Goal: Task Accomplishment & Management: Complete application form

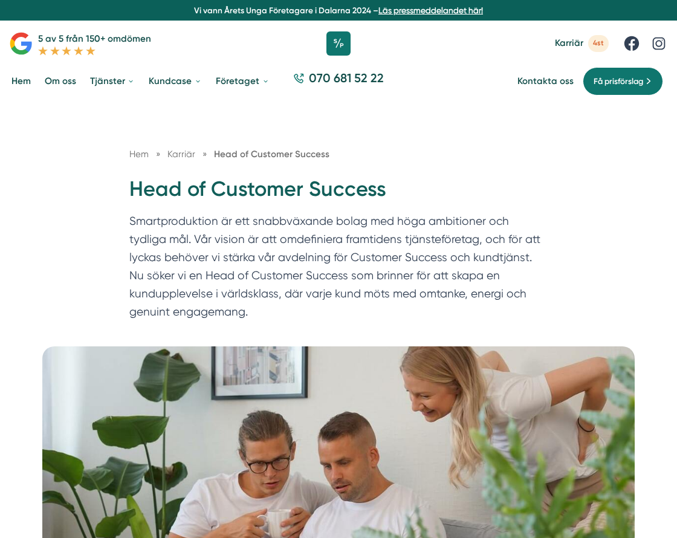
click at [279, 188] on h1 "Head of Customer Success" at bounding box center [338, 193] width 419 height 37
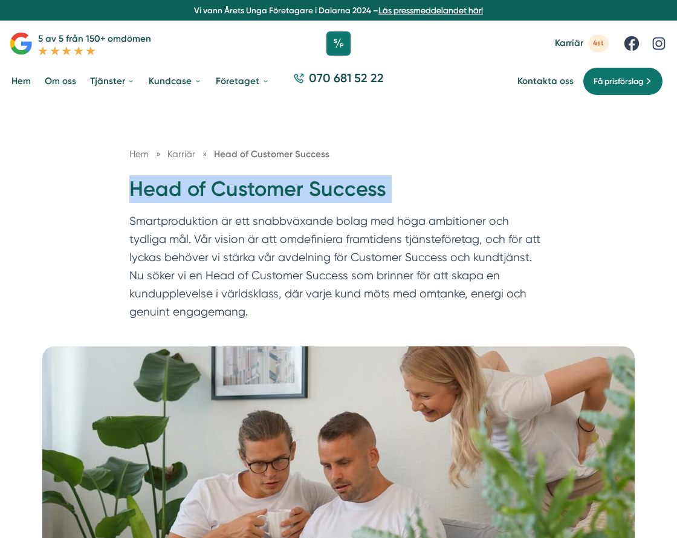
click at [279, 188] on h1 "Head of Customer Success" at bounding box center [338, 193] width 419 height 37
copy div "Head of Customer Success"
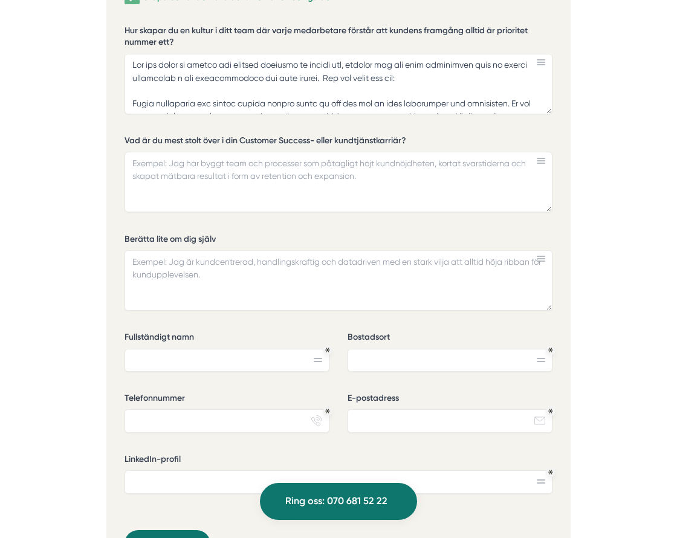
scroll to position [2812, 0]
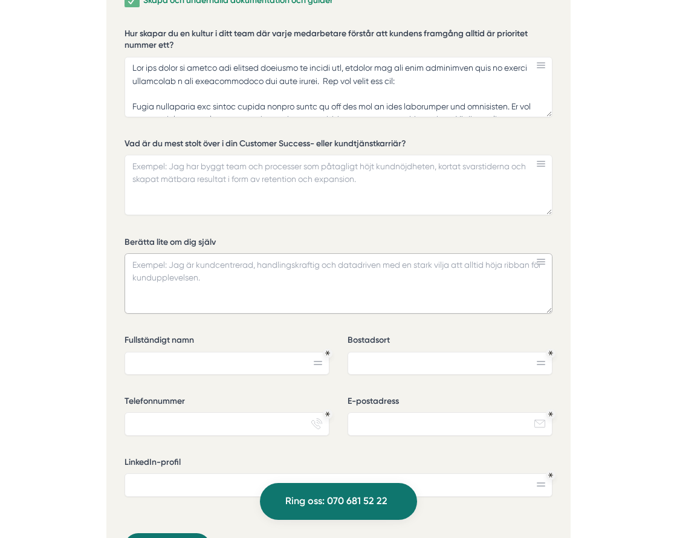
click at [330, 264] on textarea "Berätta lite om dig själv" at bounding box center [339, 283] width 428 height 60
paste textarea "Jag heter Kashan och jag har byggt min karriär kring att kombinera optimering, …"
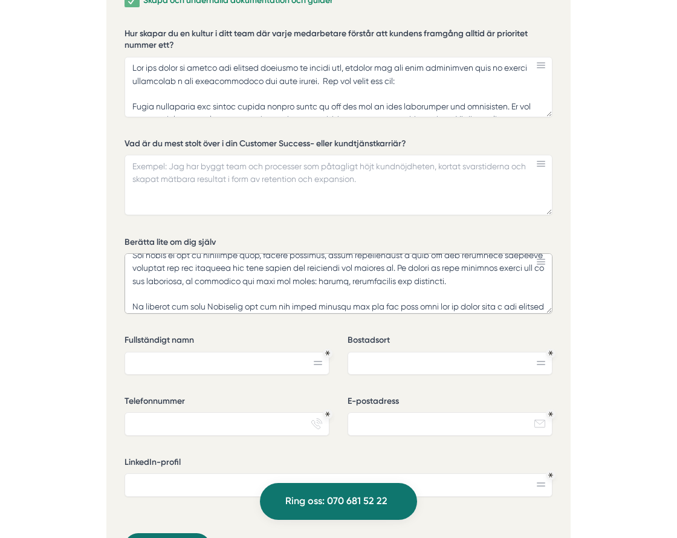
scroll to position [104, 0]
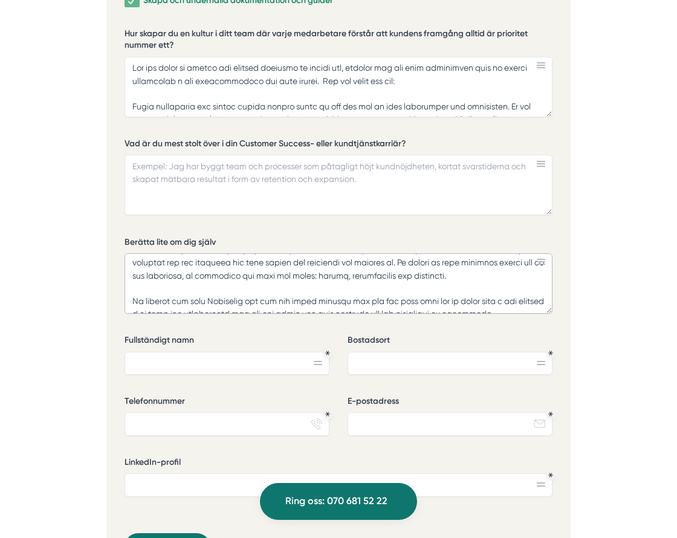
click at [330, 264] on textarea "Berätta lite om dig själv" at bounding box center [339, 283] width 428 height 60
click at [304, 280] on textarea "Berätta lite om dig själv" at bounding box center [339, 283] width 428 height 60
click at [276, 267] on textarea "Berätta lite om dig själv" at bounding box center [339, 283] width 428 height 60
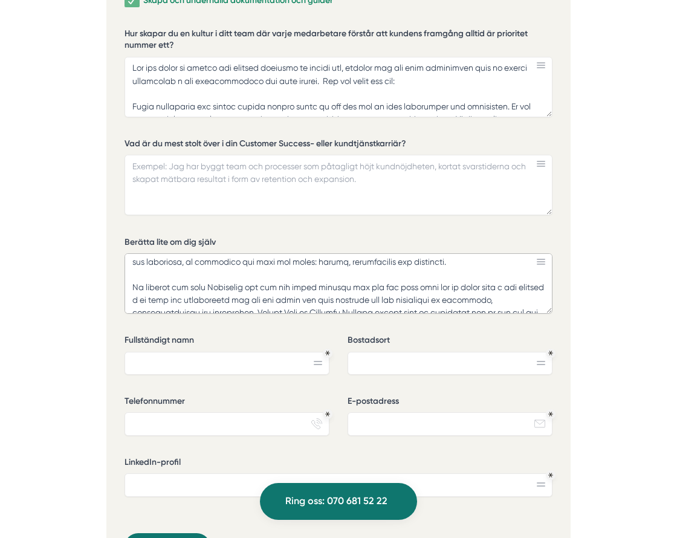
scroll to position [117, 0]
type textarea "Jag heter Kashan och jag har byggt min karriär kring att kombinera optimering, …"
click at [341, 155] on textarea "Vad är du mest stolt över i din Customer Success- eller kundtjänstkarriär?" at bounding box center [339, 185] width 428 height 60
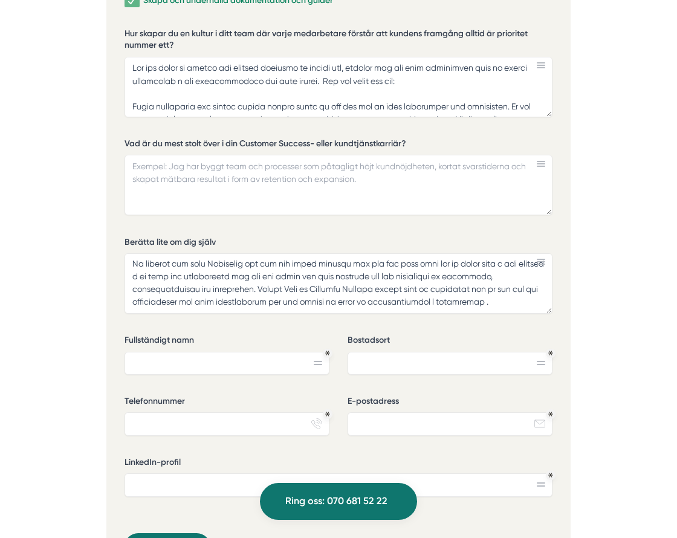
scroll to position [151, 0]
click at [388, 57] on textarea "Hur skapar du en kultur i ditt team där varje medarbetare förstår att kundens f…" at bounding box center [339, 87] width 428 height 60
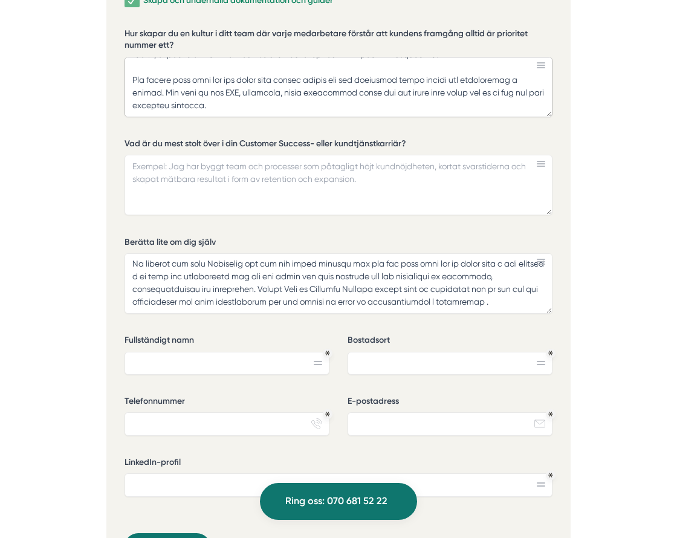
scroll to position [167, 0]
drag, startPoint x: 130, startPoint y: 34, endPoint x: 385, endPoint y: 129, distance: 272.0
click at [385, 129] on div "Vilka områden inom Customer Success & kundtjänst har du arbetat mest med? Rekry…" at bounding box center [339, 150] width 428 height 767
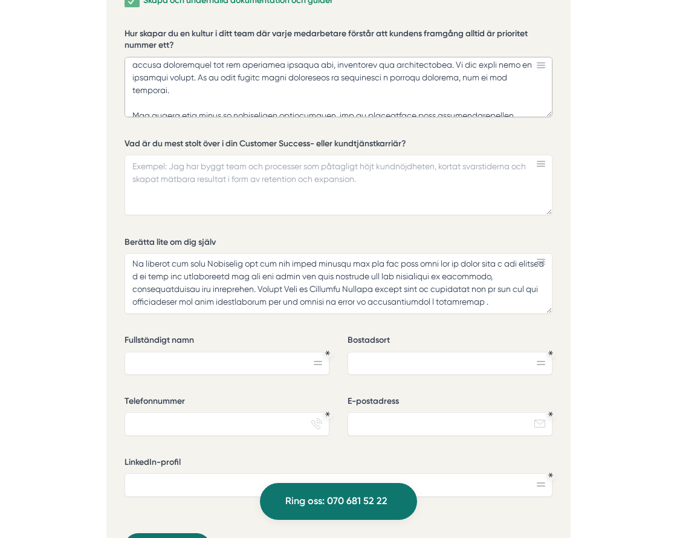
scroll to position [0, 0]
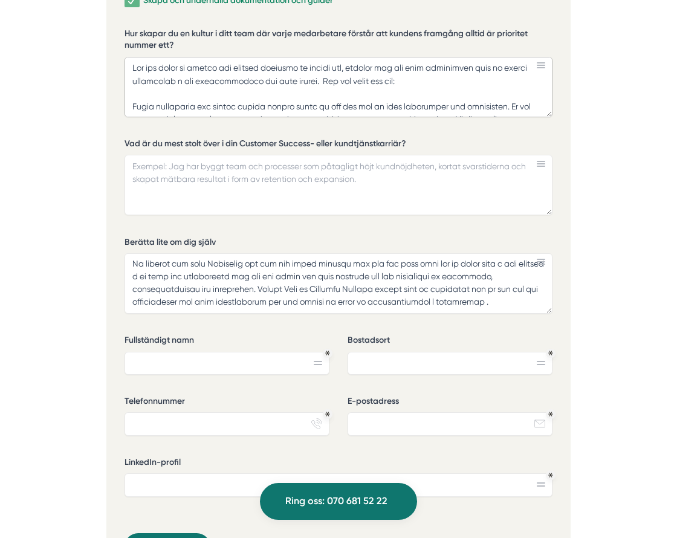
click at [366, 57] on textarea "Hur skapar du en kultur i ditt team där varje medarbetare förstår att kundens f…" at bounding box center [339, 87] width 428 height 60
click at [438, 57] on textarea "Hur skapar du en kultur i ditt team där varje medarbetare förstår att kundens f…" at bounding box center [339, 87] width 428 height 60
click at [336, 82] on textarea "Hur skapar du en kultur i ditt team där varje medarbetare förstår att kundens f…" at bounding box center [339, 87] width 428 height 60
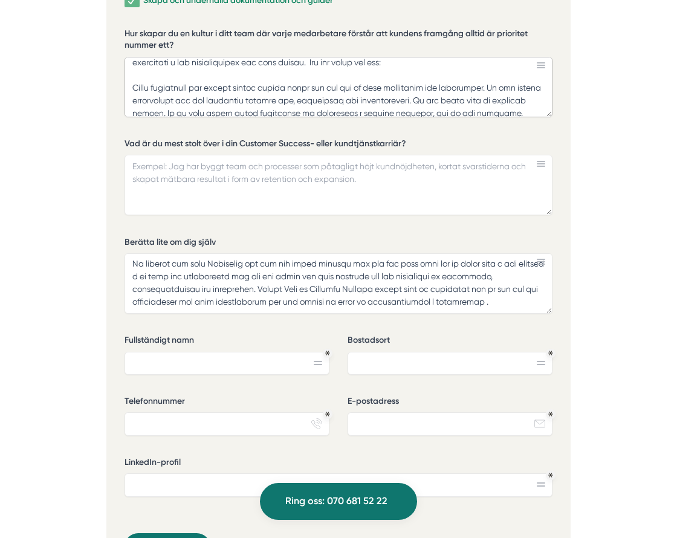
scroll to position [19, 0]
click at [172, 67] on textarea "Hur skapar du en kultur i ditt team där varje medarbetare förstår att kundens f…" at bounding box center [339, 87] width 428 height 60
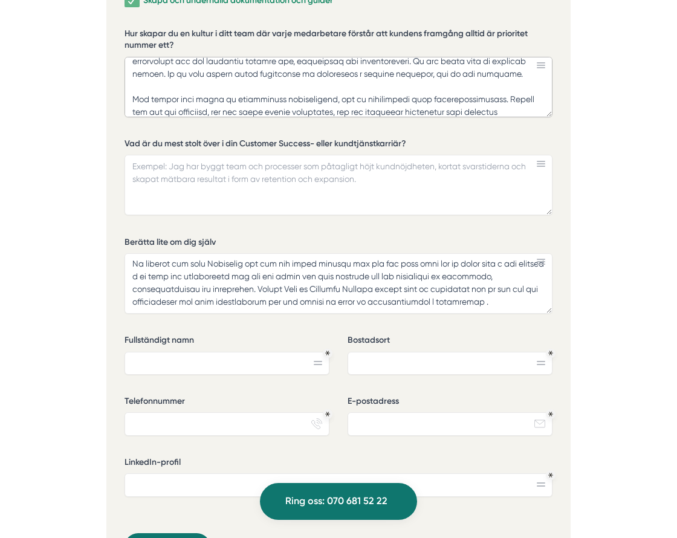
scroll to position [59, 0]
click at [378, 57] on textarea "Hur skapar du en kultur i ditt team där varje medarbetare förstår att kundens f…" at bounding box center [339, 87] width 428 height 60
paste textarea "ktighet"
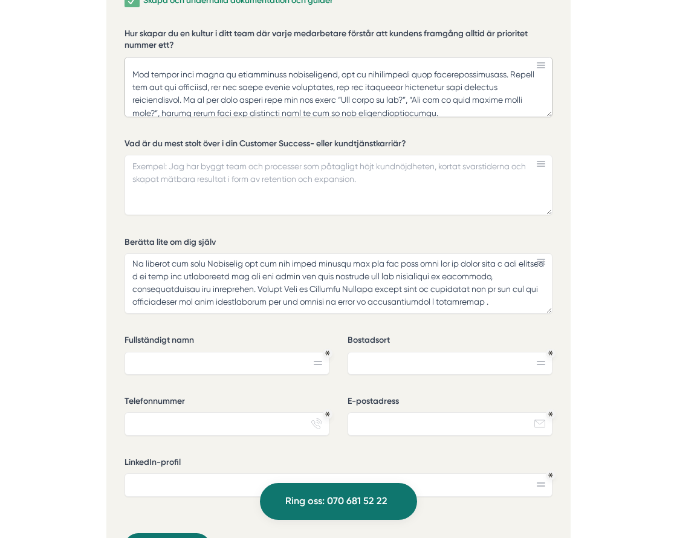
scroll to position [83, 0]
click at [272, 73] on textarea "Hur skapar du en kultur i ditt team där varje medarbetare förstår att kundens f…" at bounding box center [339, 87] width 428 height 60
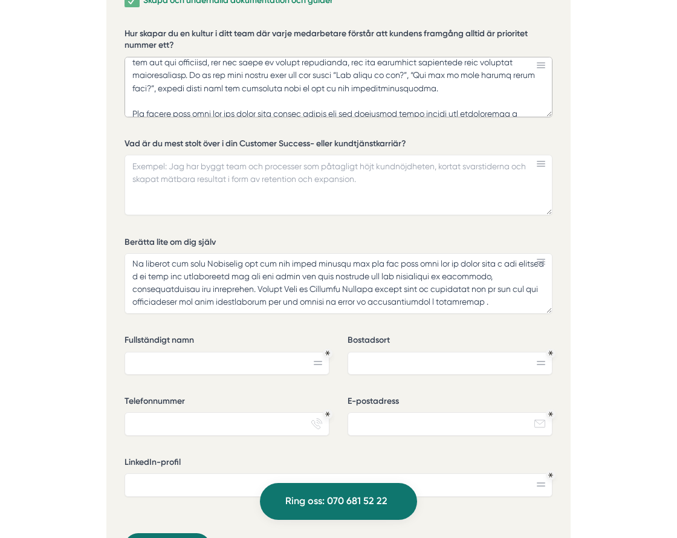
scroll to position [152, 0]
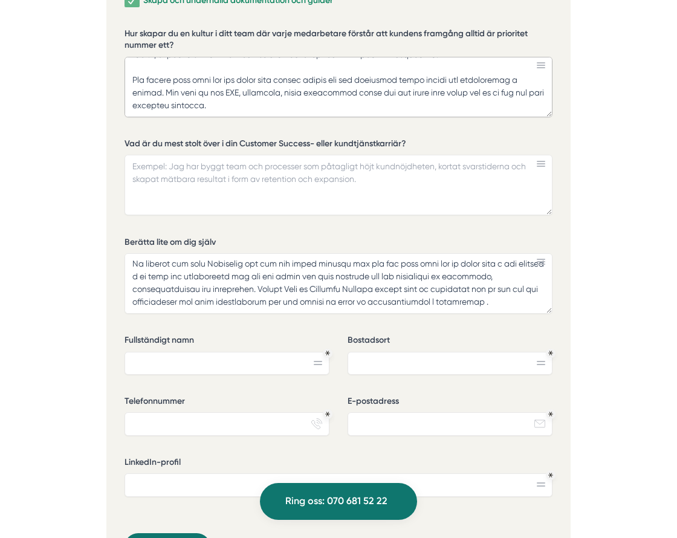
click at [418, 70] on textarea "Hur skapar du en kultur i ditt team där varje medarbetare förstår att kundens f…" at bounding box center [339, 87] width 428 height 60
type textarea "För att skapa en kultur där kundens framgång är nummer ett, behöver man göra ku…"
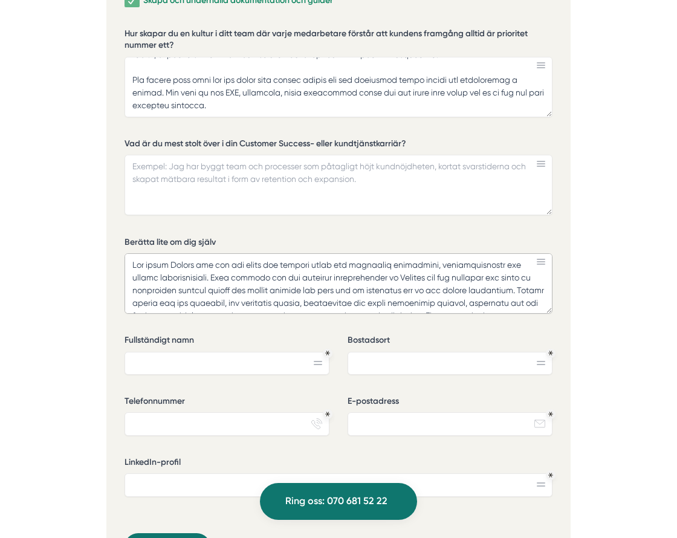
click at [441, 253] on textarea "Berätta lite om dig själv" at bounding box center [339, 283] width 428 height 60
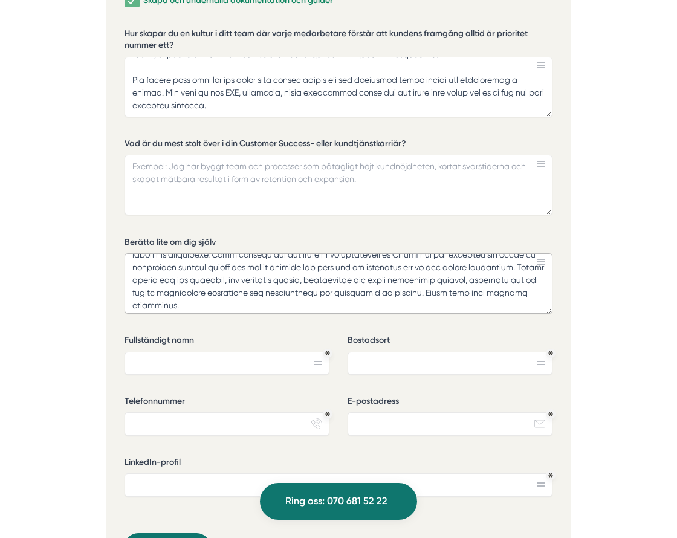
scroll to position [24, 0]
click at [461, 263] on textarea "Berätta lite om dig själv" at bounding box center [339, 283] width 428 height 60
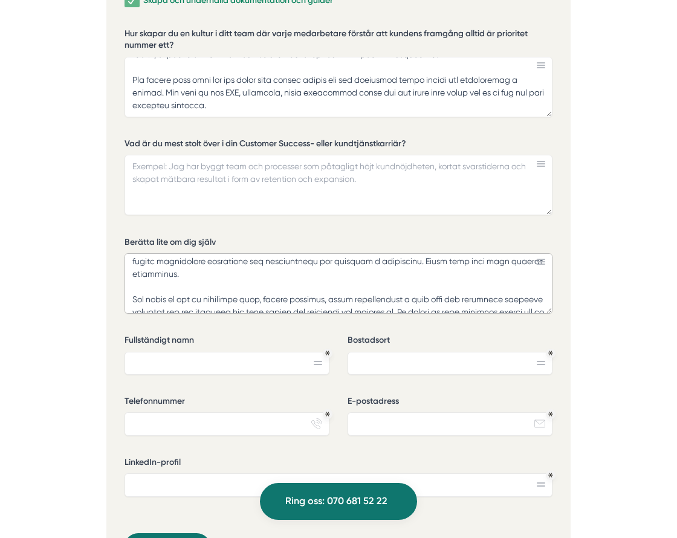
scroll to position [55, 0]
click at [313, 265] on textarea "Berätta lite om dig själv" at bounding box center [339, 283] width 428 height 60
paste textarea "t"
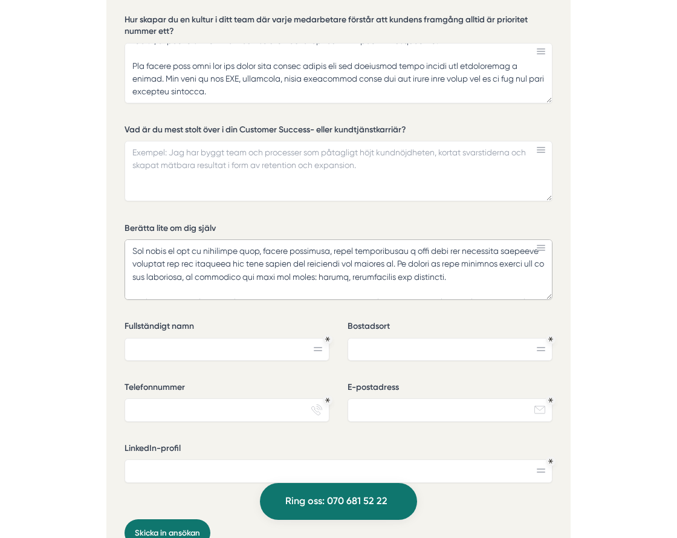
scroll to position [90, 0]
click at [434, 239] on textarea "Berätta lite om dig själv" at bounding box center [339, 269] width 428 height 60
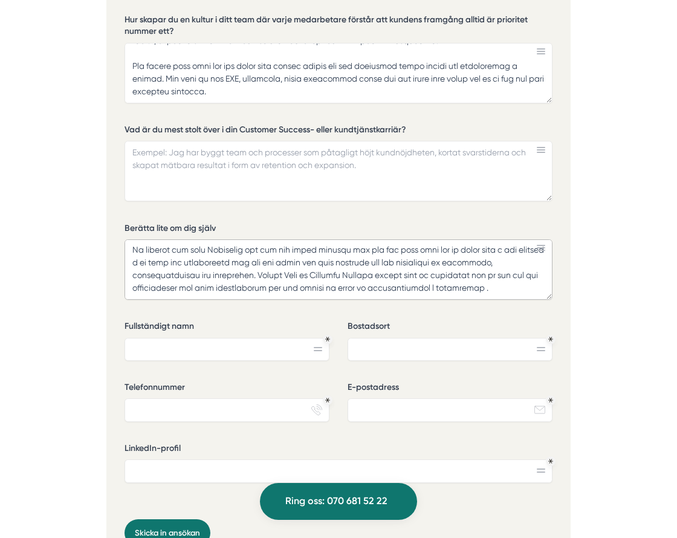
scroll to position [167, 0]
click at [484, 245] on textarea "Berätta lite om dig själv" at bounding box center [339, 269] width 428 height 60
paste textarea "rldsklass"
type textarea "Jag heter Kashan och jag har byggt min karriär kring att kombinera optimering o…"
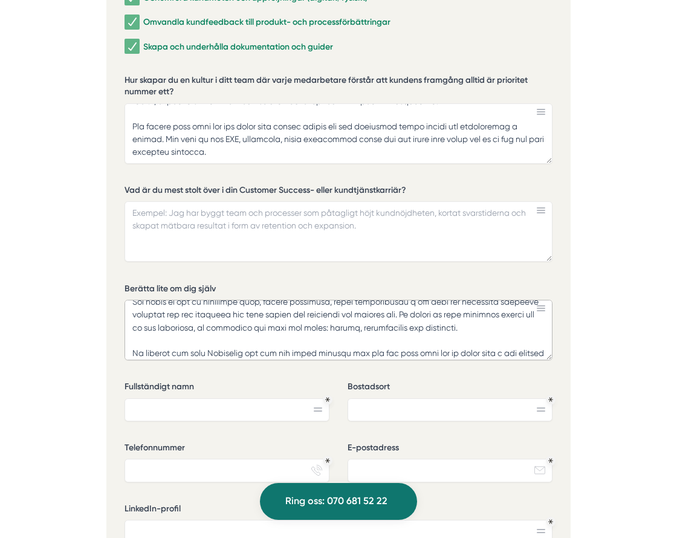
scroll to position [97, 0]
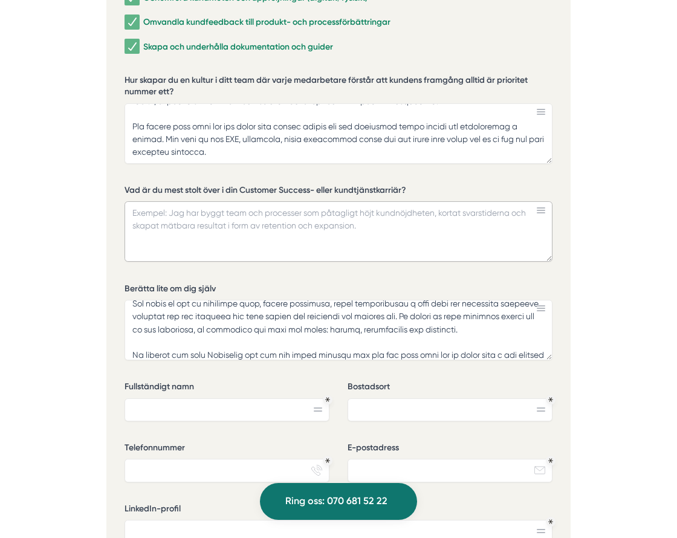
click at [282, 204] on textarea "Vad är du mest stolt över i din Customer Success- eller kundtjänstkarriär?" at bounding box center [339, 231] width 428 height 60
paste textarea "Jag är mest stolt över den inverkan jag har haft på Avonovas kundcenter och Ver…"
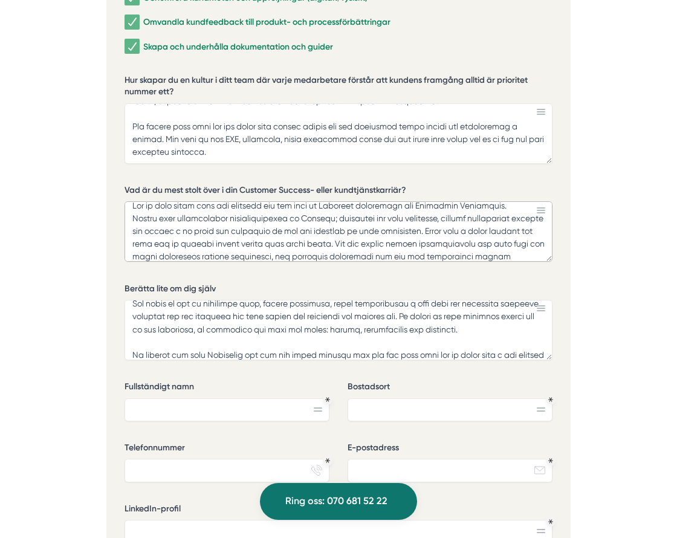
scroll to position [0, 0]
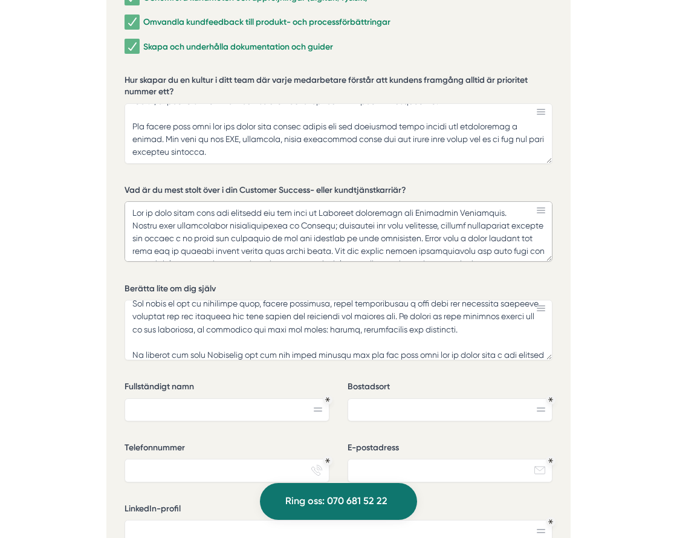
click at [520, 201] on textarea "Vad är du mest stolt över i din Customer Success- eller kundtjänstkarriär?" at bounding box center [339, 231] width 428 height 60
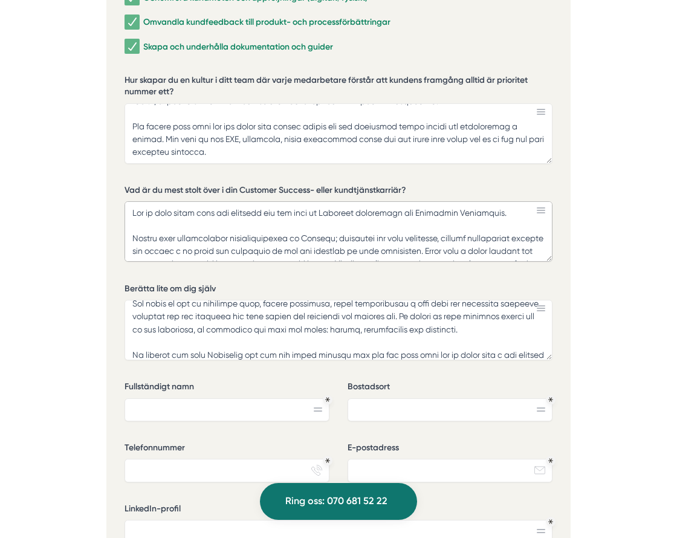
click at [474, 201] on textarea "Vad är du mest stolt över i din Customer Success- eller kundtjänstkarriär?" at bounding box center [339, 231] width 428 height 60
click at [514, 201] on textarea "Vad är du mest stolt över i din Customer Success- eller kundtjänstkarriär?" at bounding box center [339, 231] width 428 height 60
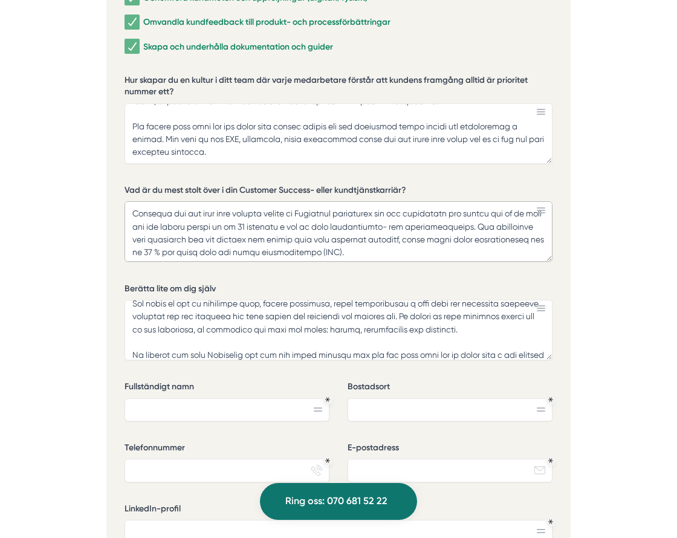
scroll to position [180, 0]
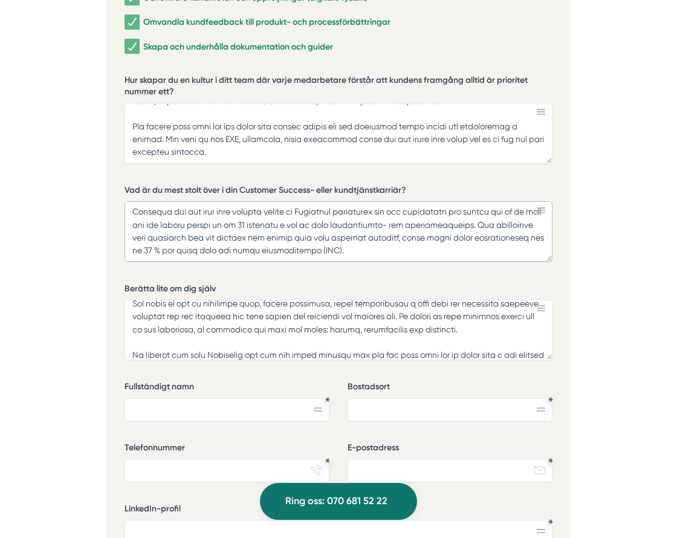
click at [451, 209] on textarea "Vad är du mest stolt över i din Customer Success- eller kundtjänstkarriär?" at bounding box center [339, 231] width 428 height 60
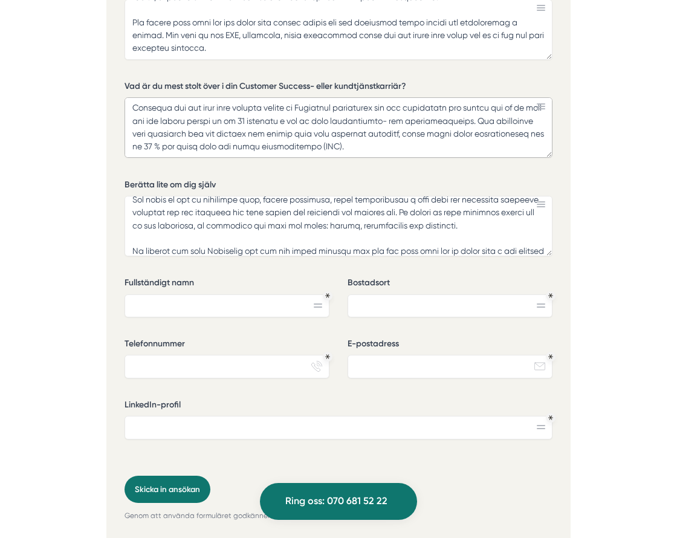
scroll to position [2870, 0]
type textarea "Jag är mest stolt över den inverkan jag har haft på Avonovas kundcenter och Ver…"
click at [298, 294] on input "Fullständigt namn" at bounding box center [227, 305] width 204 height 23
type input "k"
type input "Kashan Hamakazi"
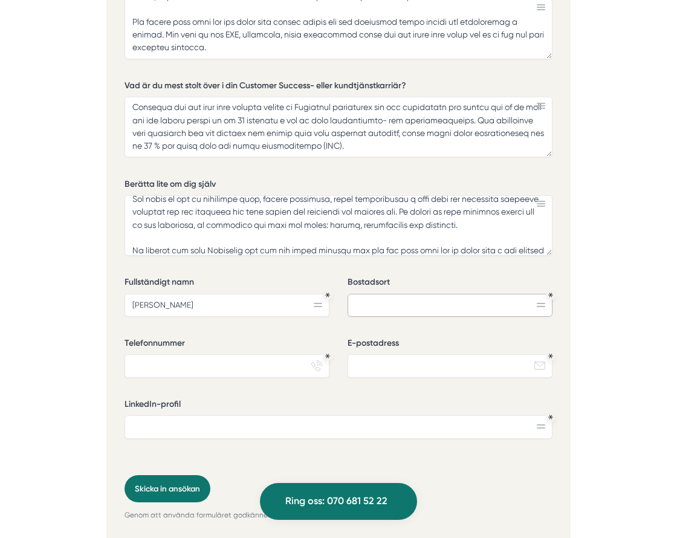
click at [392, 294] on input "Bostadsort" at bounding box center [450, 305] width 204 height 23
click at [539, 303] on icon at bounding box center [541, 305] width 8 height 4
click at [470, 294] on input "Linköping" at bounding box center [450, 305] width 204 height 23
type input "Linköping, snart Stockholm"
click at [264, 337] on label "Telefonnummer" at bounding box center [227, 344] width 204 height 15
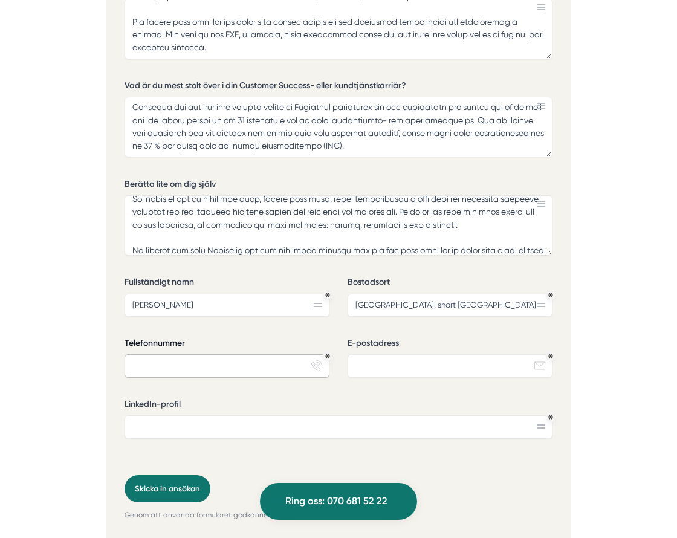
click at [264, 354] on input "Telefonnummer" at bounding box center [227, 365] width 204 height 23
click at [225, 351] on div "Telefonnummer phone-actions-ring" at bounding box center [227, 362] width 204 height 50
click at [222, 354] on input "Telefonnummer" at bounding box center [227, 365] width 204 height 23
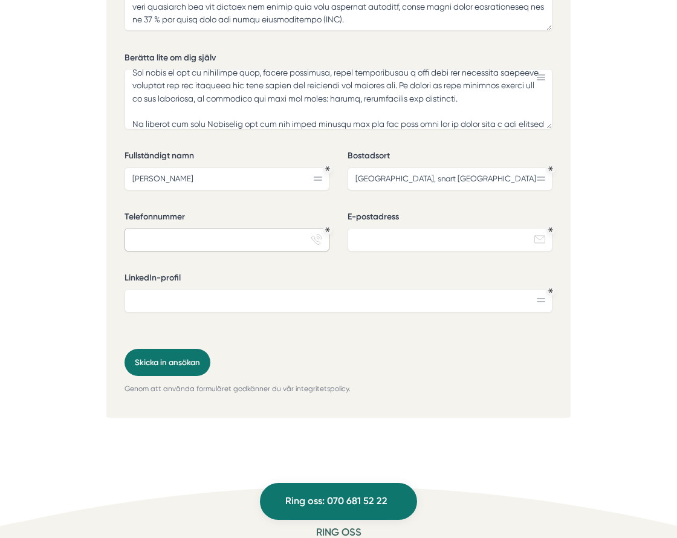
scroll to position [2989, 0]
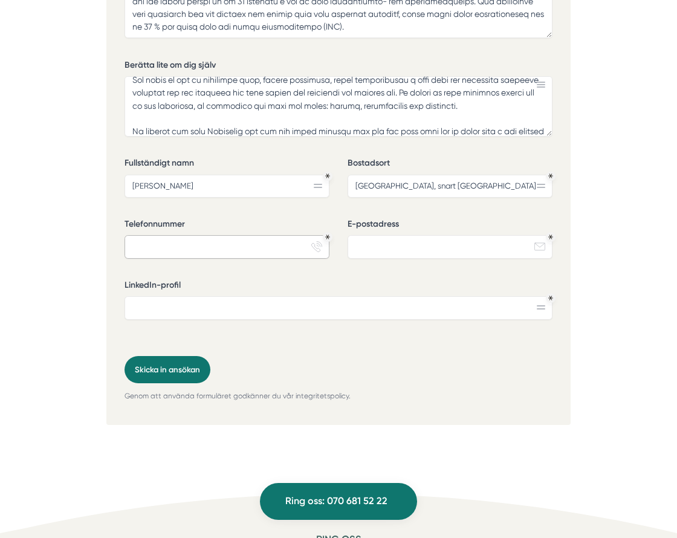
click at [221, 235] on input "Telefonnummer" at bounding box center [227, 246] width 204 height 23
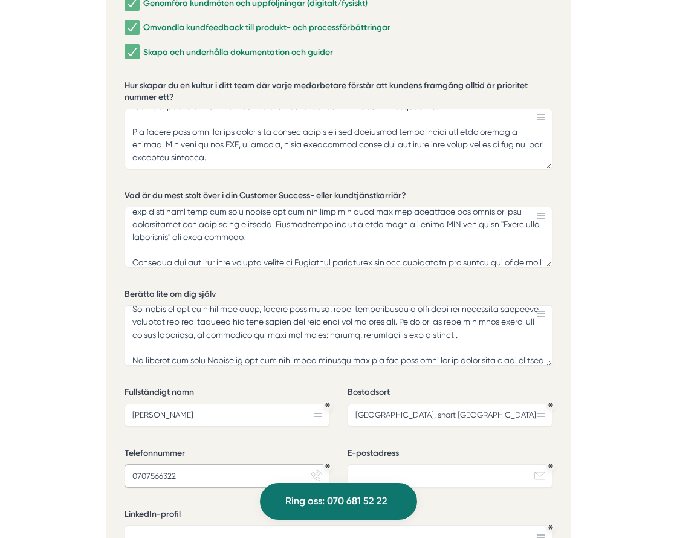
scroll to position [122, 0]
type input "0707566322"
click at [221, 214] on textarea "Vad är du mest stolt över i din Customer Success- eller kundtjänstkarriär?" at bounding box center [339, 237] width 428 height 60
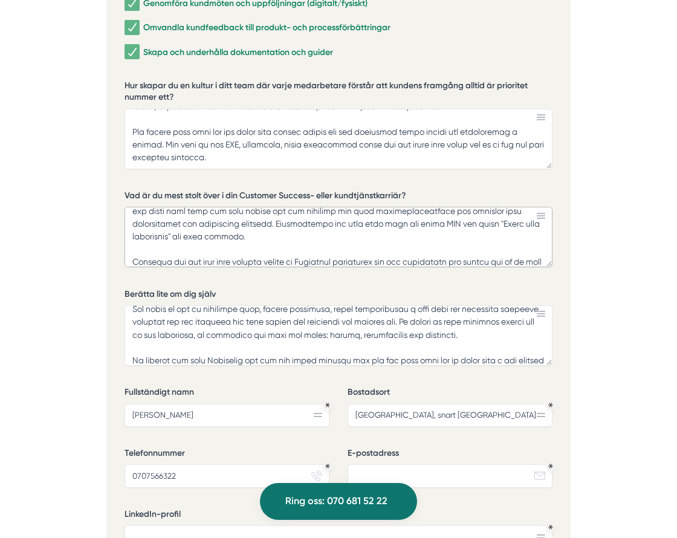
type textarea "Jag är mest stolt över den inverkan jag har haft på Avonovas kundcenter och Ver…"
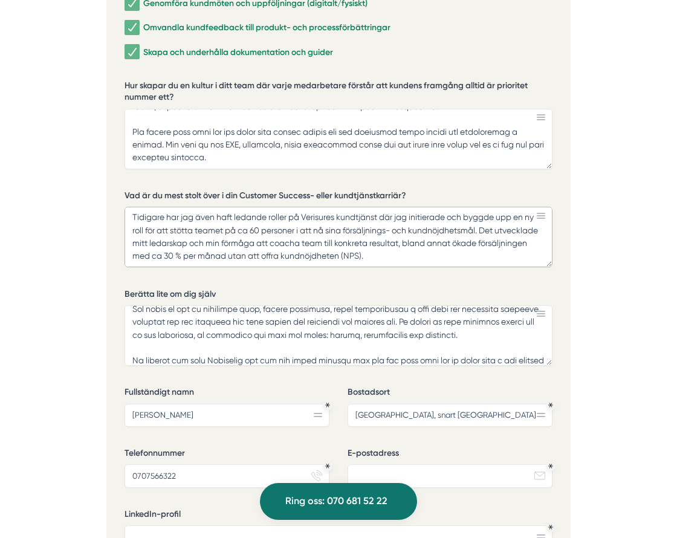
scroll to position [0, 0]
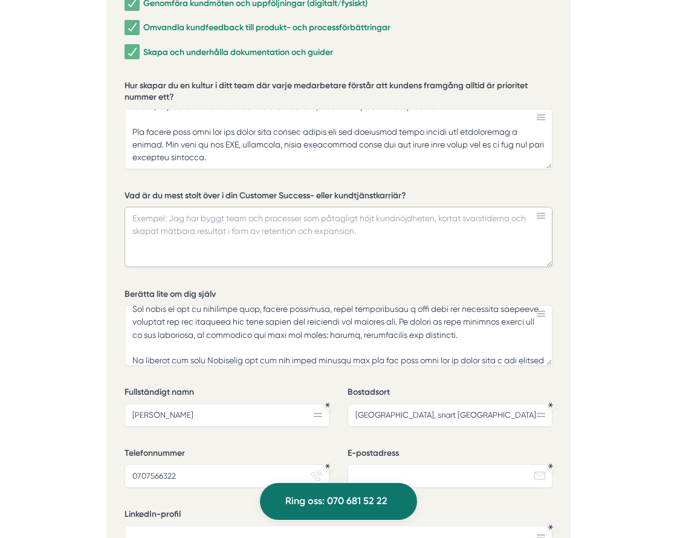
click at [319, 207] on textarea "Vad är du mest stolt över i din Customer Success- eller kundtjänstkarriär?" at bounding box center [339, 237] width 428 height 60
paste textarea "Jag är mest stolt över den inverkan jag har haft på Avonovas kundcenter och Ver…"
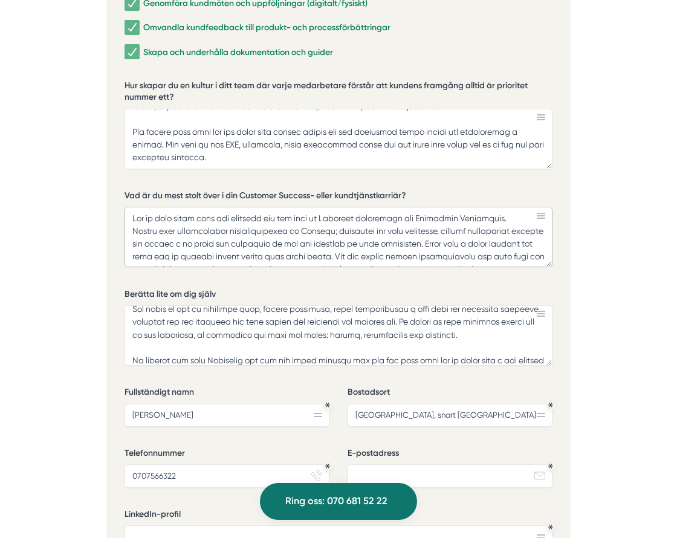
scroll to position [161, 0]
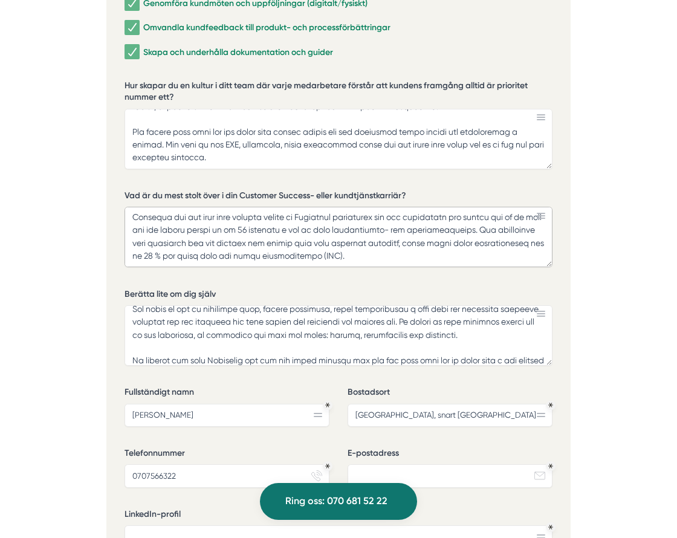
type textarea "Jag är mest stolt över den inverkan jag har haft på Avonovas kundcenter och Ver…"
click at [397, 464] on input "E-postadress" at bounding box center [450, 475] width 204 height 23
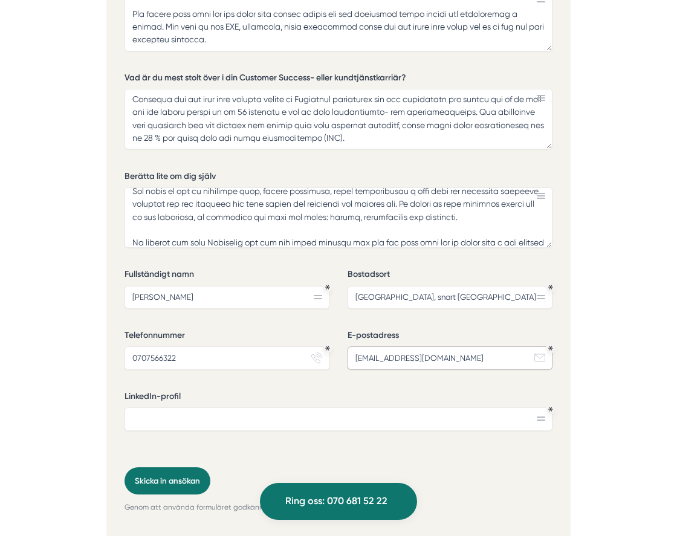
scroll to position [2878, 0]
type input "hamakazi.k@gmail.com"
click at [296, 407] on input "LinkedIn-profil" at bounding box center [339, 418] width 428 height 23
paste input "www.linkedin.com/in/kashan-hamakazi-91173a149"
type input "www.linkedin.com/in/kashan-hamakazi-91173a149"
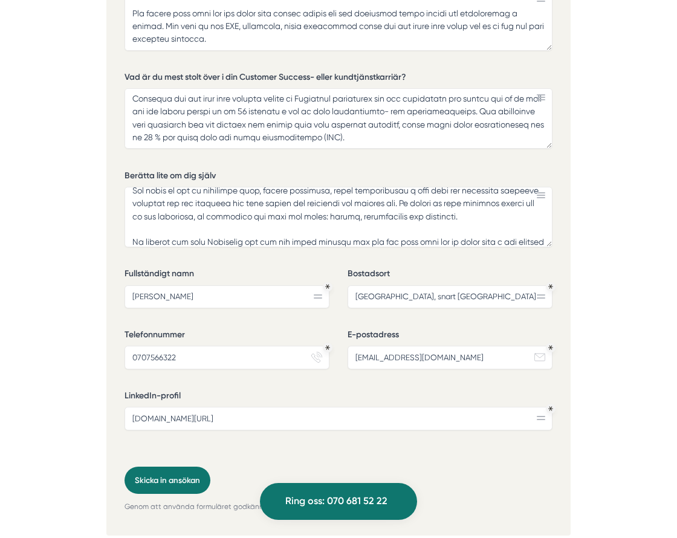
click at [451, 435] on div "Vilka områden inom Customer Success & kundtjänst har du arbetat mest med? Rekry…" at bounding box center [339, 83] width 428 height 767
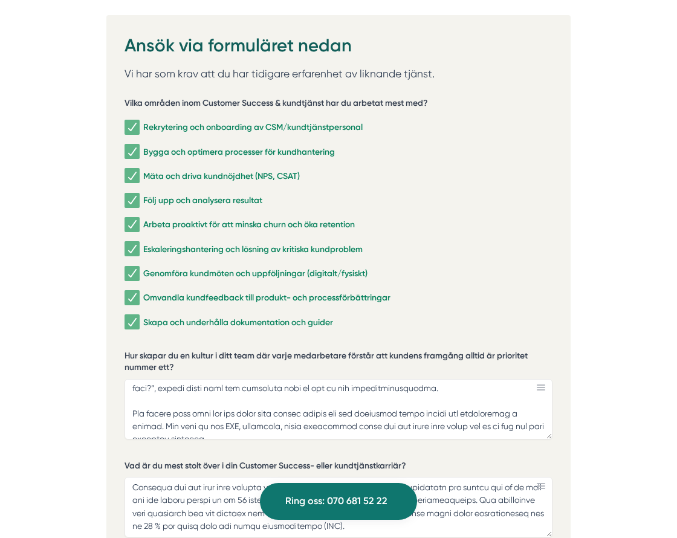
scroll to position [129, 0]
click at [282, 379] on textarea "Hur skapar du en kultur i ditt team där varje medarbetare förstår att kundens f…" at bounding box center [339, 409] width 428 height 60
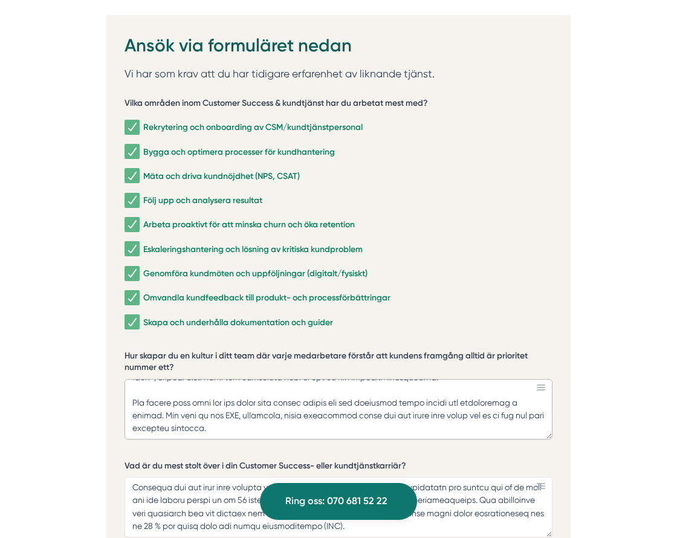
scroll to position [167, 0]
click at [316, 398] on textarea "Hur skapar du en kultur i ditt team där varje medarbetare förstår att kundens f…" at bounding box center [339, 409] width 428 height 60
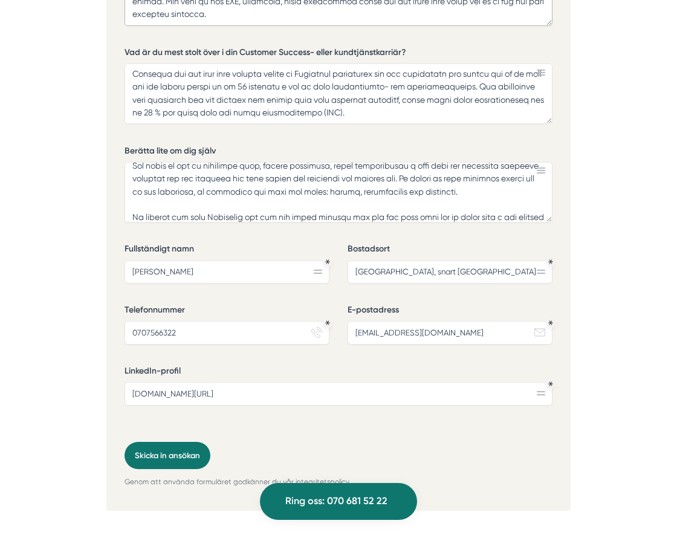
scroll to position [2904, 0]
click at [178, 441] on button "Skicka in ansökan" at bounding box center [168, 454] width 86 height 27
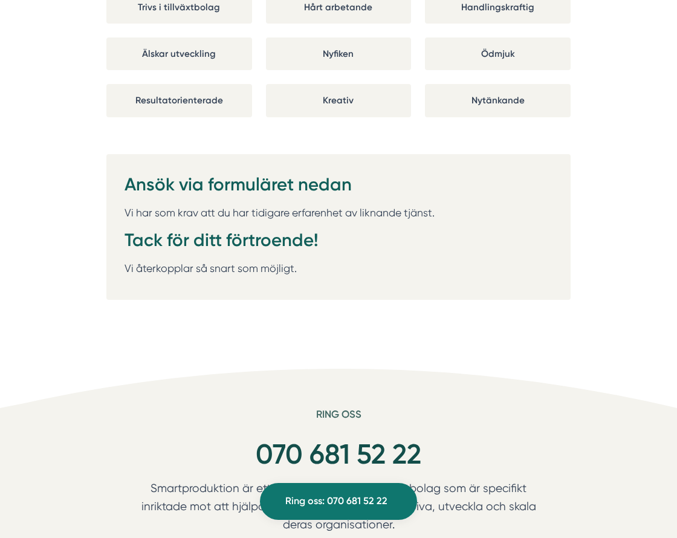
scroll to position [2362, 0]
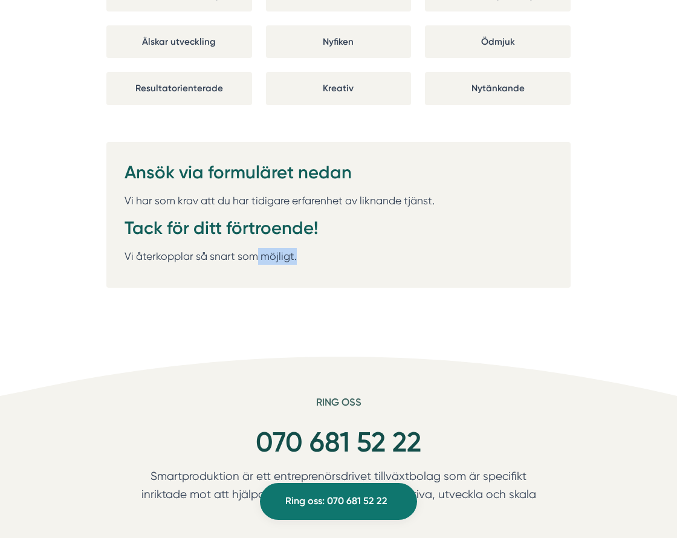
drag, startPoint x: 298, startPoint y: 239, endPoint x: 256, endPoint y: 226, distance: 43.2
click at [256, 226] on div "Ansök via formuläret nedan Vi har som krav att du har tidigare erfarenhet av li…" at bounding box center [338, 215] width 464 height 146
click at [256, 248] on p "Vi återkopplar så snart som möjligt." at bounding box center [339, 256] width 428 height 17
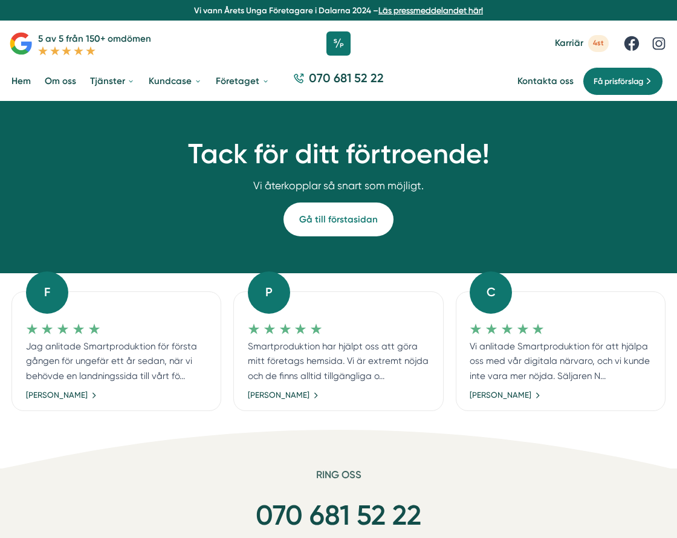
drag, startPoint x: 180, startPoint y: 301, endPoint x: 254, endPoint y: 286, distance: 75.2
click at [254, 292] on div "F Jag anlitade Smartproduktion för första gången för ungefär ett år sedan, när …" at bounding box center [338, 352] width 654 height 120
click at [254, 287] on div "P" at bounding box center [269, 293] width 42 height 42
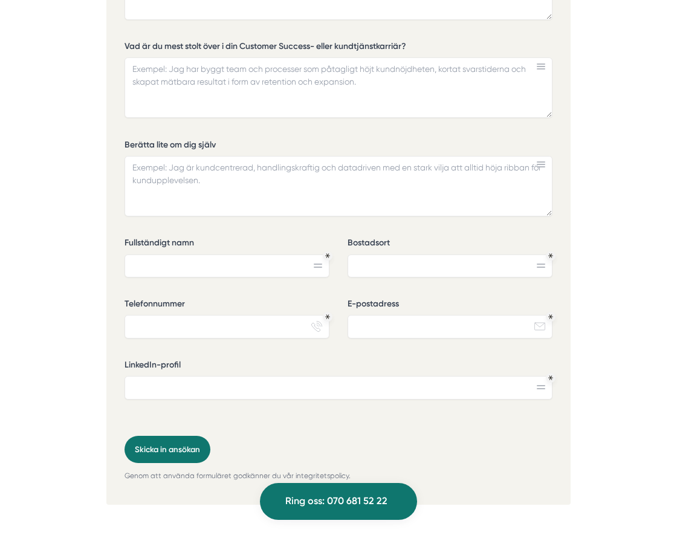
scroll to position [2910, 0]
click at [375, 314] on input "E-postadress" at bounding box center [450, 325] width 204 height 23
click at [533, 138] on label "Berätta lite om dig själv" at bounding box center [339, 145] width 428 height 15
click at [533, 155] on textarea "Berätta lite om dig själv" at bounding box center [339, 185] width 428 height 60
